Goal: Information Seeking & Learning: Learn about a topic

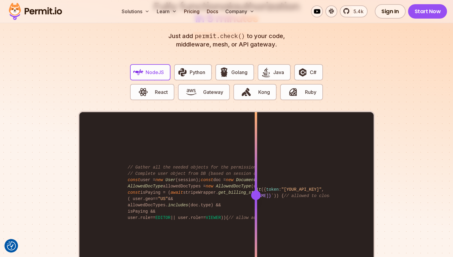
scroll to position [1154, 0]
click at [192, 68] on span "Python" at bounding box center [198, 71] width 16 height 7
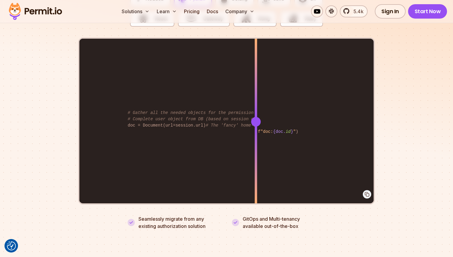
scroll to position [1237, 0]
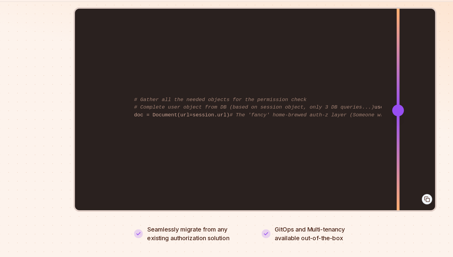
drag, startPoint x: 258, startPoint y: 117, endPoint x: 353, endPoint y: 129, distance: 96.1
click at [353, 129] on div "from permit import Permit permit = Permit(token= "<YOUR_API_KEY>" ) permitted =…" at bounding box center [226, 111] width 294 height 165
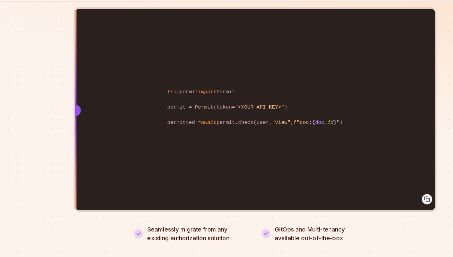
drag, startPoint x: 353, startPoint y: 129, endPoint x: 34, endPoint y: 229, distance: 334.1
click at [34, 229] on section "Fully functional authorization in 5 minutes Just add permit.check() to your cod…" at bounding box center [226, 61] width 453 height 374
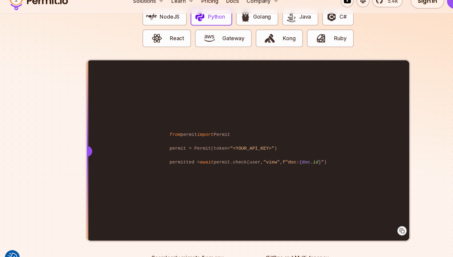
scroll to position [1199, 0]
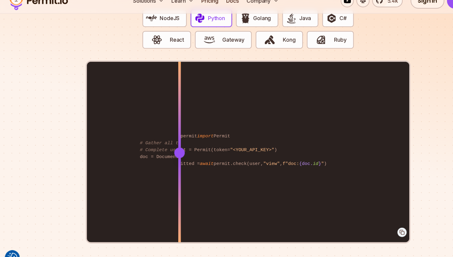
drag, startPoint x: 82, startPoint y: 135, endPoint x: 342, endPoint y: 163, distance: 261.8
click at [337, 160] on div "from permit import Permit permit = Permit(token= "<YOUR_API_KEY>" ) permitted =…" at bounding box center [226, 149] width 294 height 165
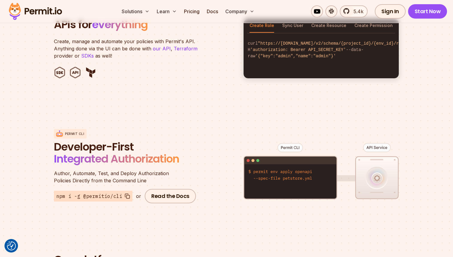
scroll to position [706, 0]
